Goal: Task Accomplishment & Management: Manage account settings

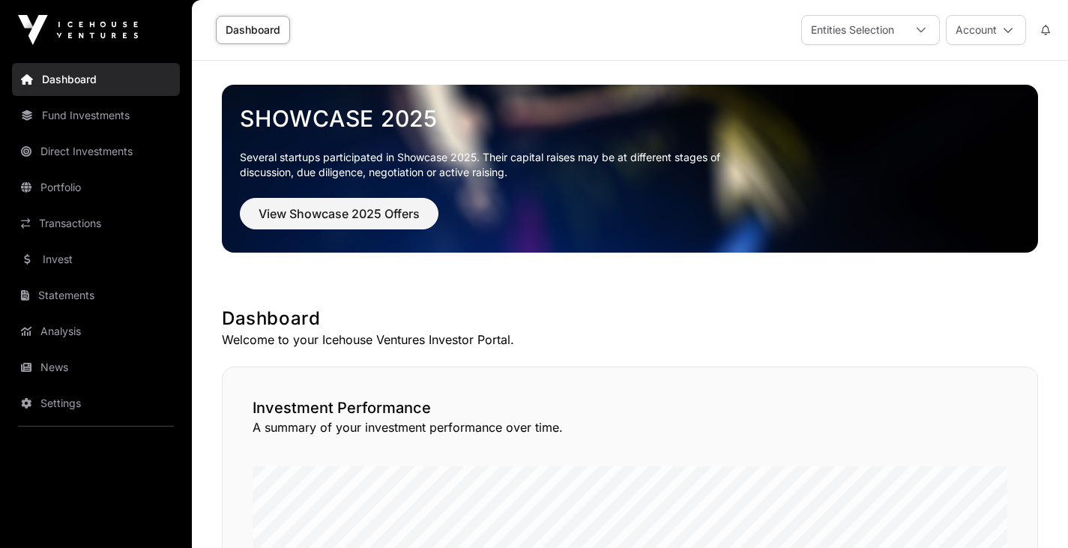
click at [105, 228] on link "Transactions" at bounding box center [96, 223] width 168 height 33
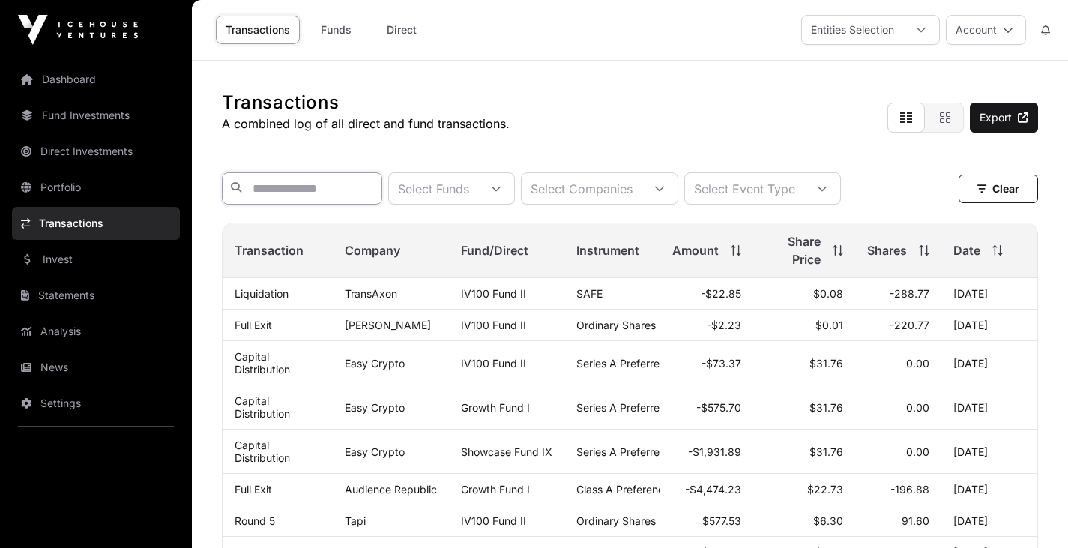
click at [263, 188] on input "text" at bounding box center [302, 188] width 160 height 32
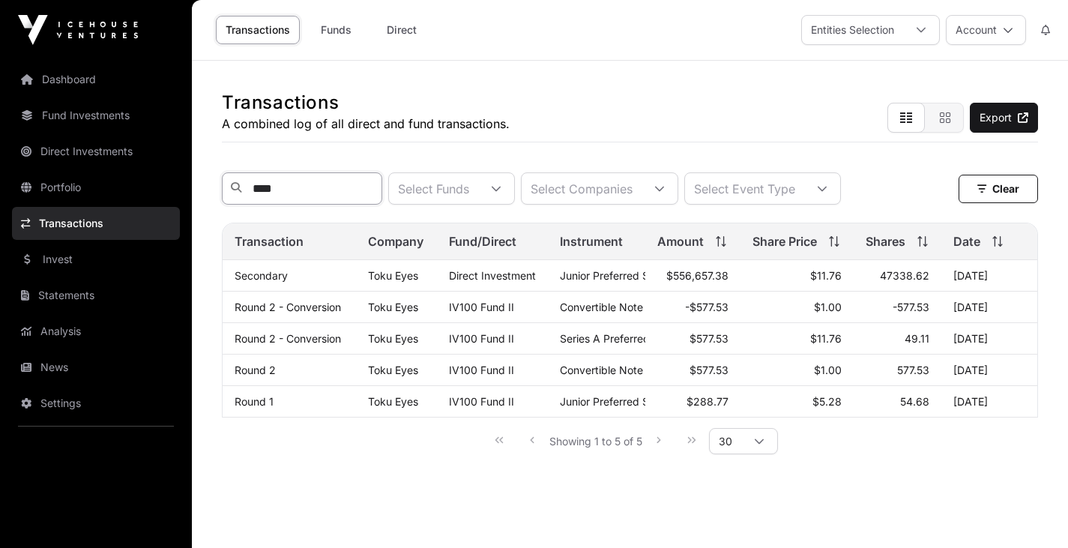
type input "****"
click at [238, 190] on icon at bounding box center [236, 187] width 10 height 10
click at [232, 190] on icon at bounding box center [236, 187] width 10 height 10
click at [97, 154] on link "Direct Investments" at bounding box center [96, 151] width 168 height 33
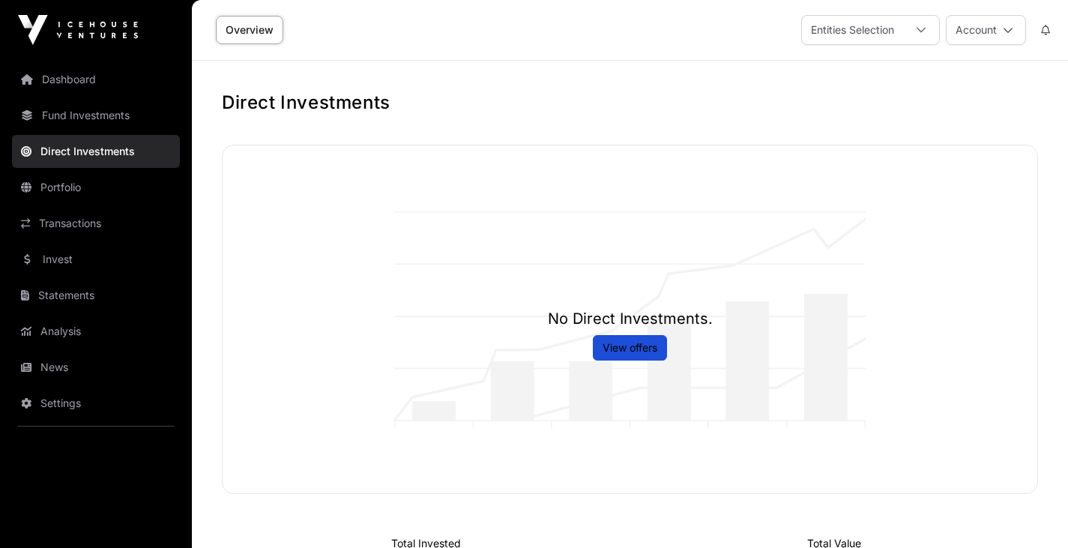
click at [259, 29] on link "Overview" at bounding box center [249, 30] width 67 height 28
click at [1007, 23] on button "Account" at bounding box center [986, 30] width 80 height 30
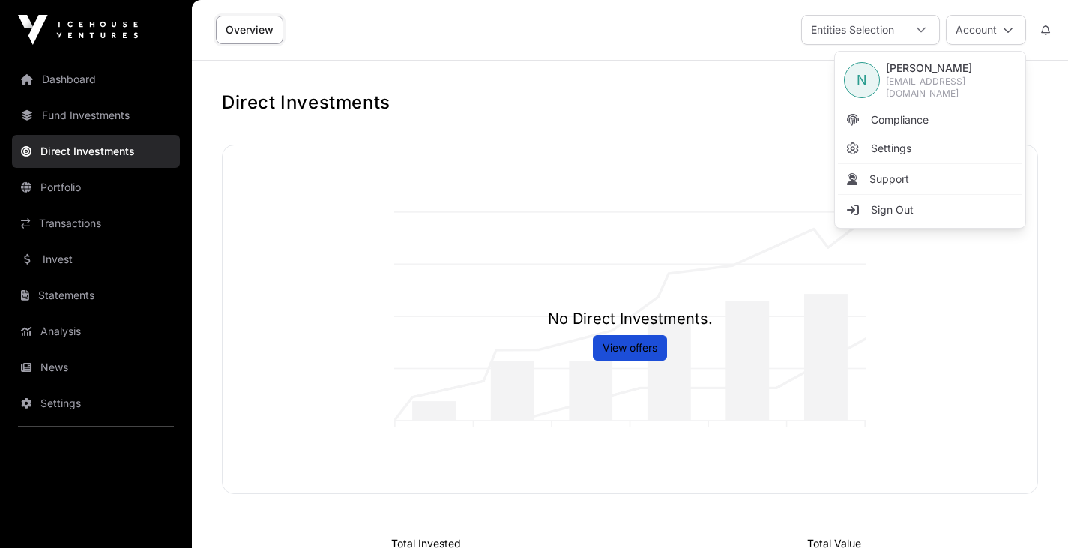
click at [918, 206] on link "Sign Out" at bounding box center [930, 209] width 184 height 27
